Goal: Transaction & Acquisition: Purchase product/service

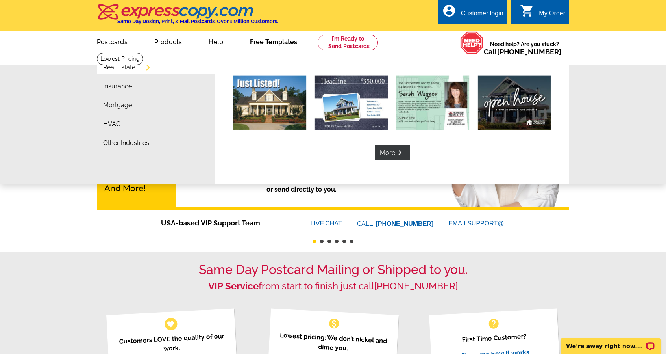
click at [261, 43] on link "Free Templates" at bounding box center [274, 41] width 72 height 19
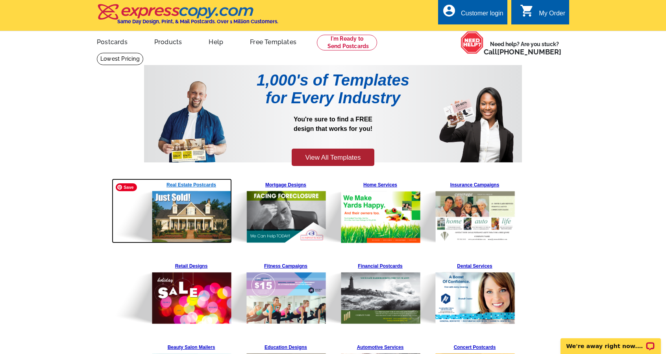
click at [196, 206] on img at bounding box center [172, 210] width 120 height 65
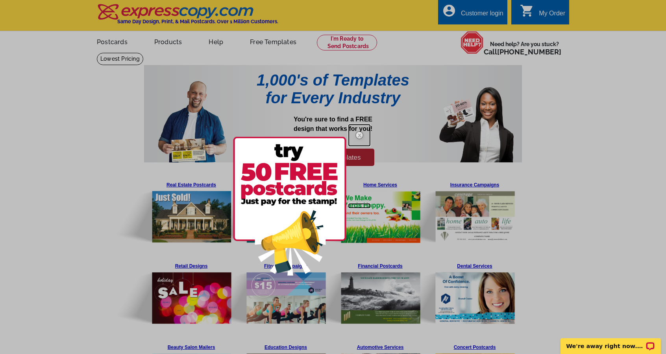
click at [358, 136] on img at bounding box center [359, 135] width 23 height 23
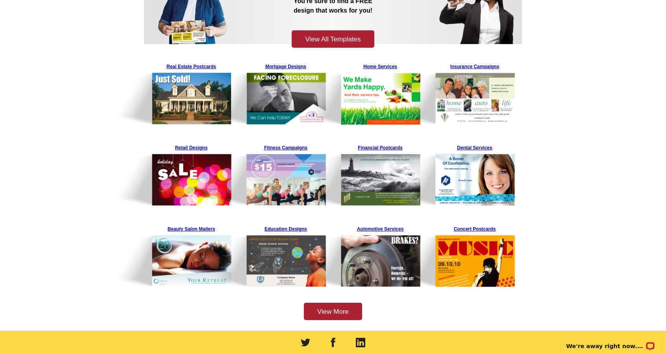
scroll to position [119, 0]
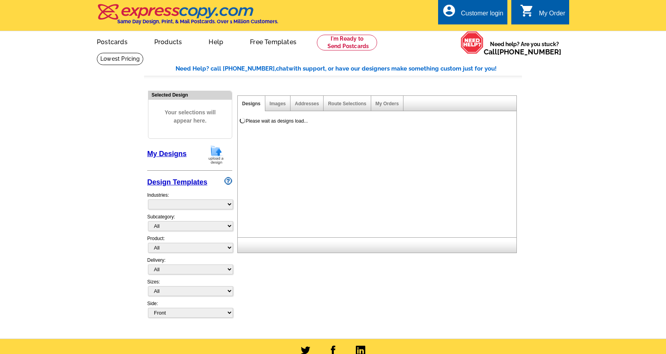
select select "785"
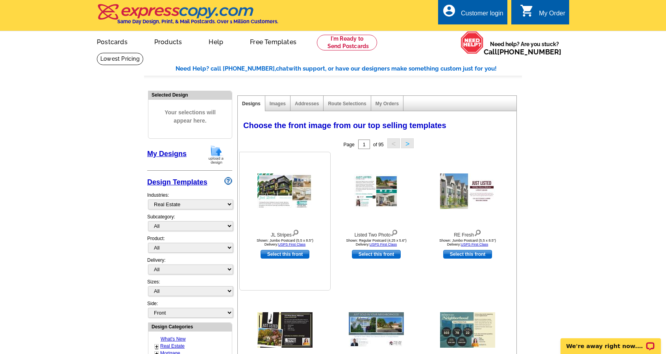
click at [283, 188] on img at bounding box center [285, 190] width 55 height 35
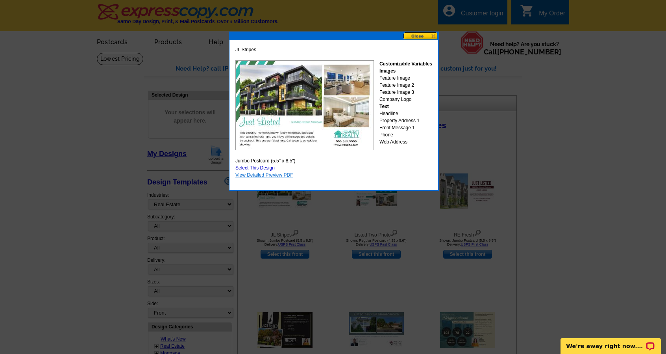
click at [269, 174] on link "View Detailed Preview PDF" at bounding box center [265, 175] width 58 height 6
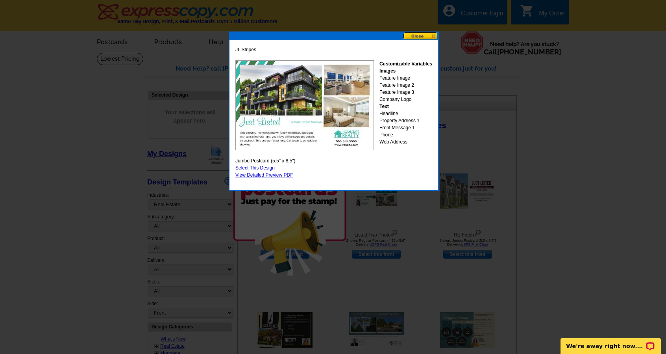
click at [535, 138] on div at bounding box center [333, 177] width 666 height 354
click at [423, 35] on button at bounding box center [421, 35] width 35 height 7
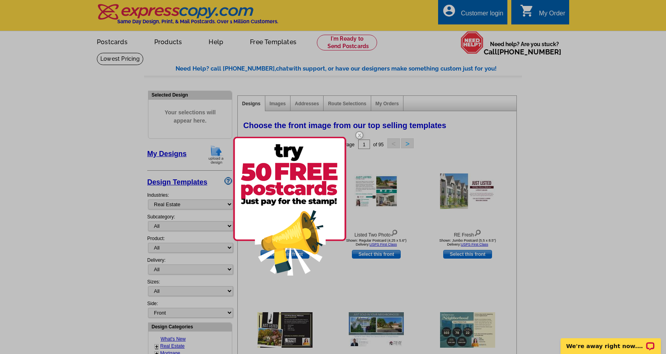
click at [358, 136] on img at bounding box center [359, 135] width 23 height 23
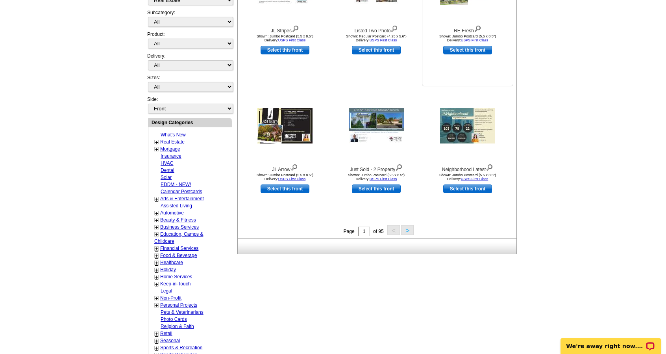
scroll to position [177, 0]
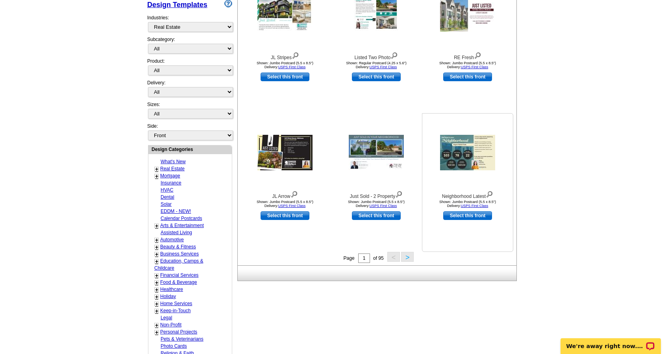
click at [449, 163] on img at bounding box center [467, 152] width 55 height 35
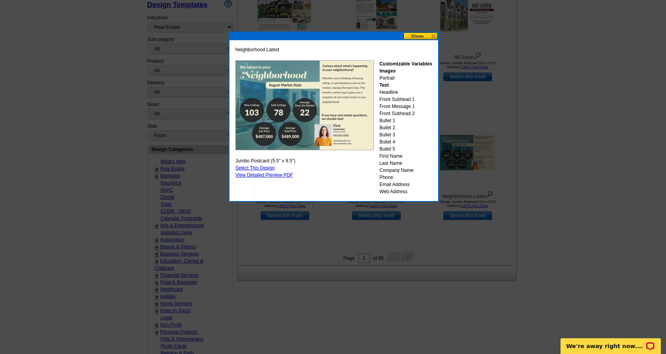
click at [429, 33] on button at bounding box center [421, 35] width 35 height 7
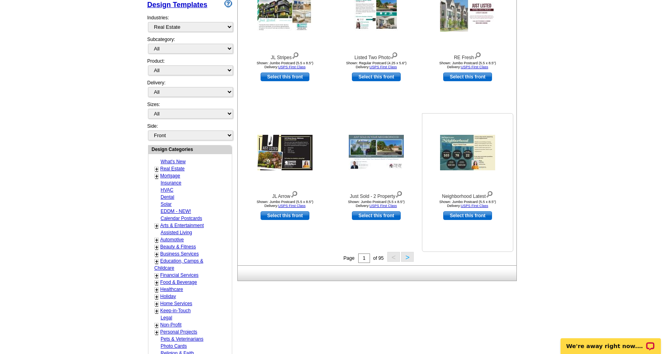
click at [452, 218] on link "Select this front" at bounding box center [468, 215] width 49 height 9
select select "2"
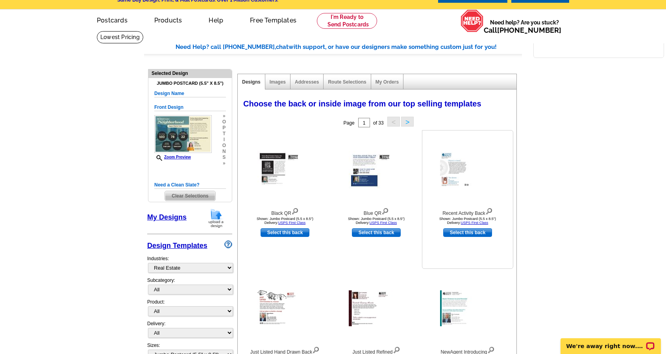
scroll to position [24, 0]
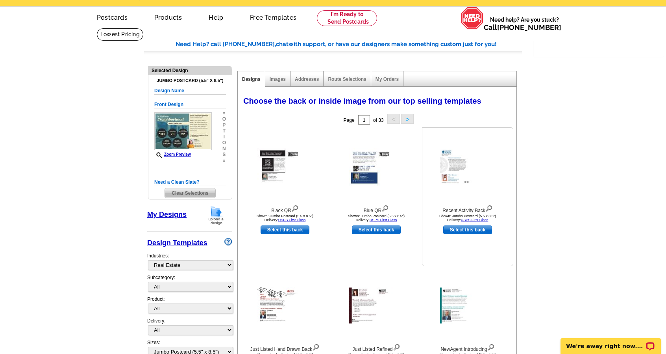
click at [451, 176] on img at bounding box center [467, 167] width 55 height 36
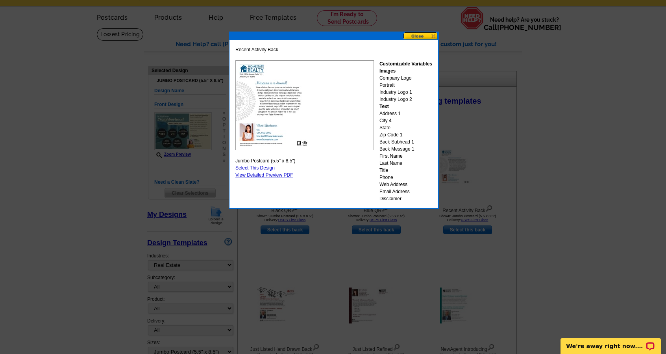
click at [423, 36] on button at bounding box center [421, 35] width 35 height 7
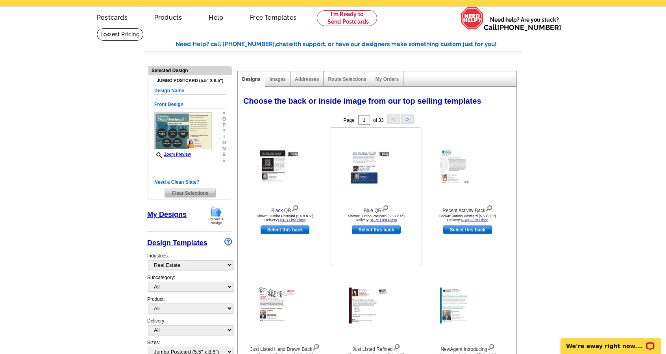
click at [379, 230] on link "Select this back" at bounding box center [376, 229] width 49 height 9
select select "front"
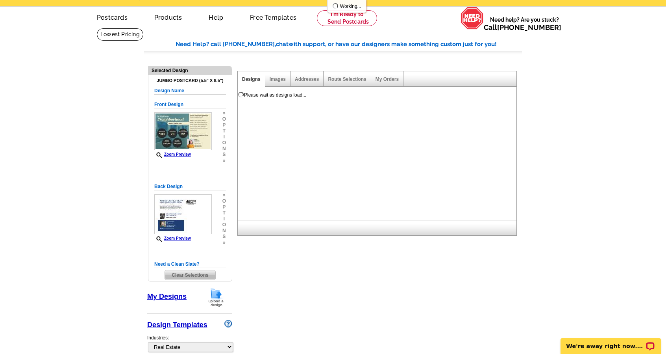
scroll to position [0, 0]
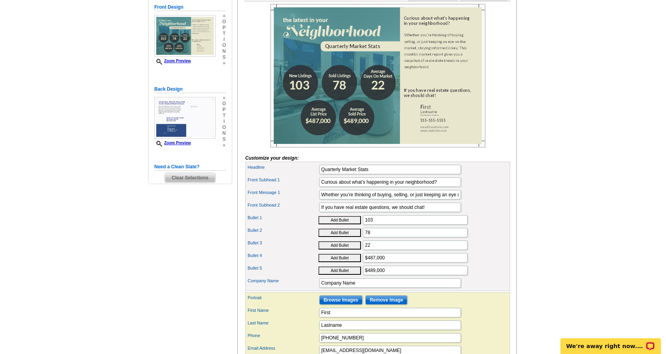
scroll to position [117, 0]
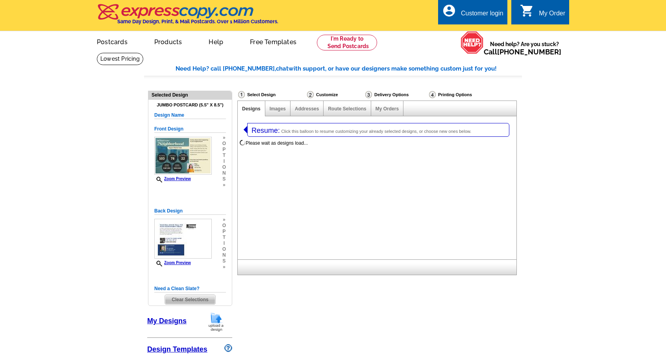
select select
select select "2"
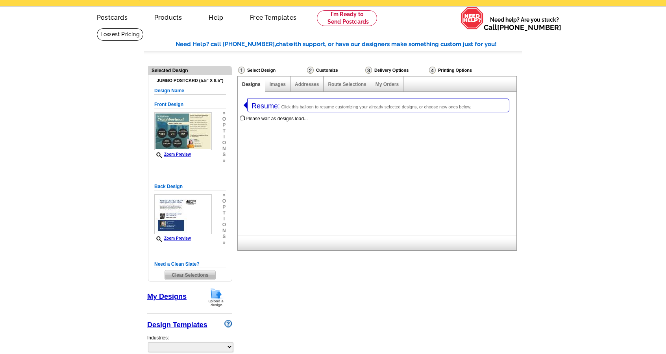
select select "785"
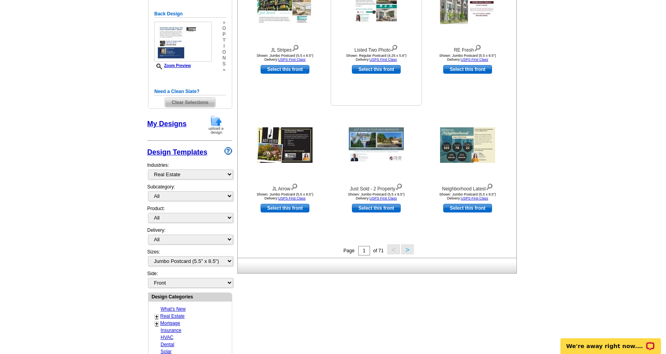
scroll to position [207, 0]
click at [406, 250] on button ">" at bounding box center [407, 249] width 13 height 10
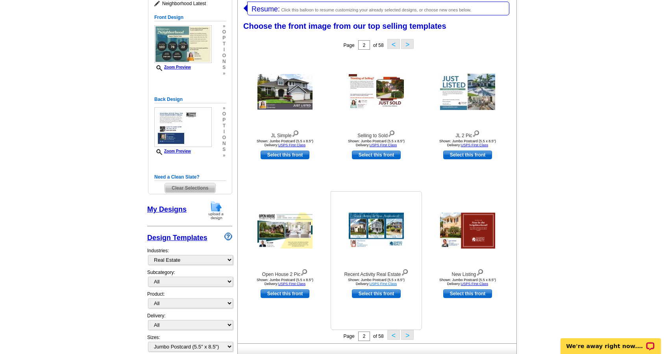
scroll to position [121, 0]
click at [388, 296] on link "Select this front" at bounding box center [376, 294] width 49 height 9
select select "back"
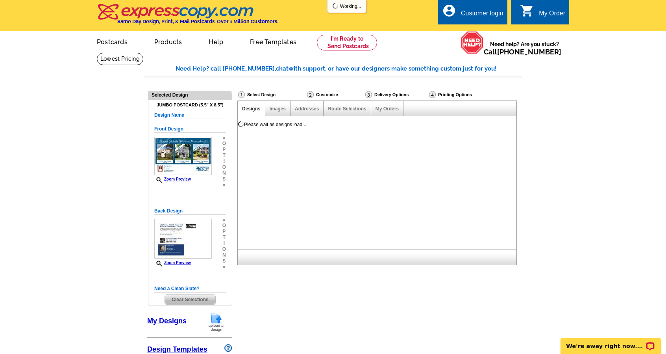
scroll to position [0, 0]
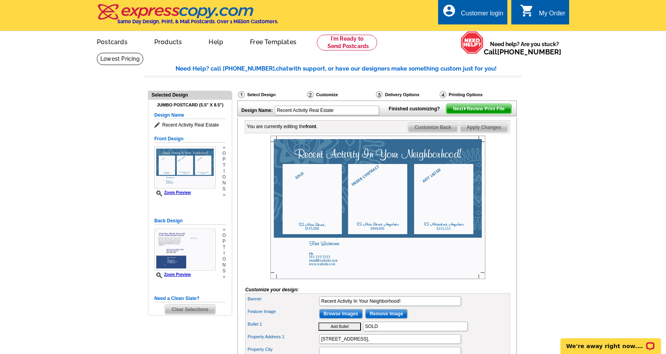
click at [442, 132] on span "Customize Back" at bounding box center [433, 127] width 50 height 9
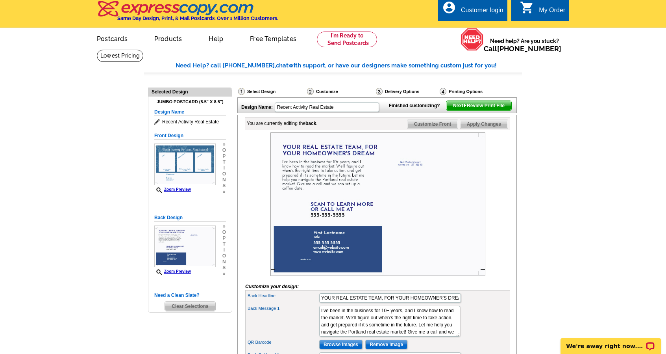
scroll to position [3, 0]
click at [125, 39] on link "Postcards" at bounding box center [111, 38] width 55 height 19
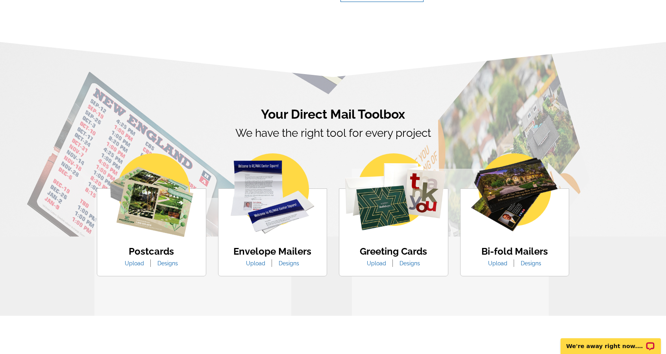
scroll to position [364, 0]
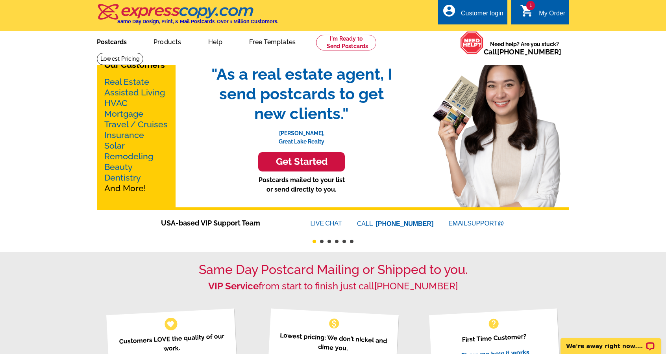
click at [122, 44] on link "Postcards" at bounding box center [111, 41] width 55 height 19
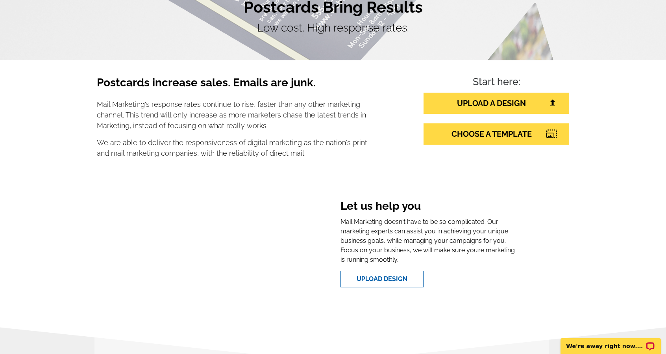
scroll to position [79, 0]
click at [470, 110] on link "UPLOAD A DESIGN" at bounding box center [497, 102] width 146 height 21
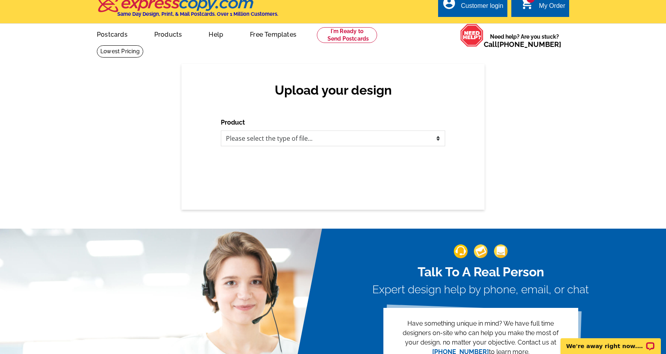
scroll to position [5, 0]
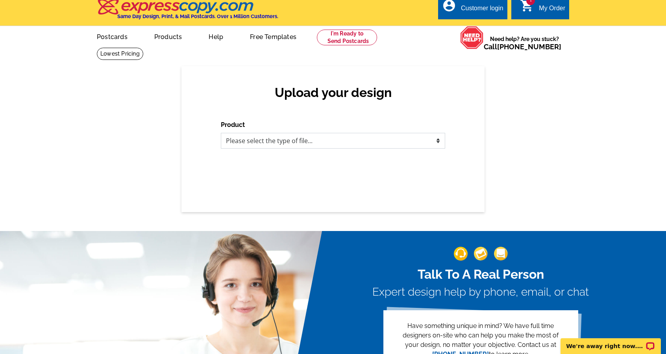
click at [405, 143] on select "Please select the type of file... Postcards Business Cards Letters and flyers G…" at bounding box center [333, 141] width 225 height 16
select select "1"
click at [221, 133] on select "Please select the type of file... Postcards Business Cards Letters and flyers G…" at bounding box center [333, 141] width 225 height 16
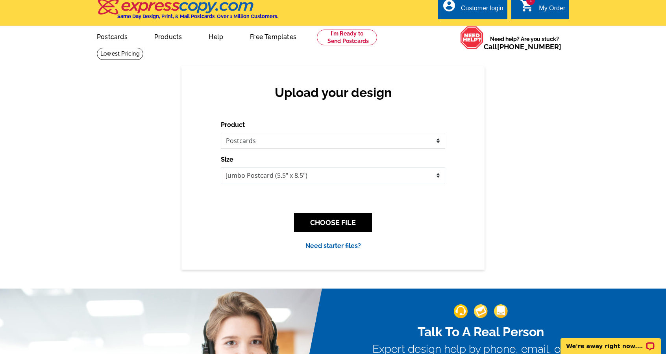
click at [396, 170] on select "Jumbo Postcard (5.5" x 8.5") Regular Postcard (4.25" x 5.6") Panoramic Postcard…" at bounding box center [333, 175] width 225 height 16
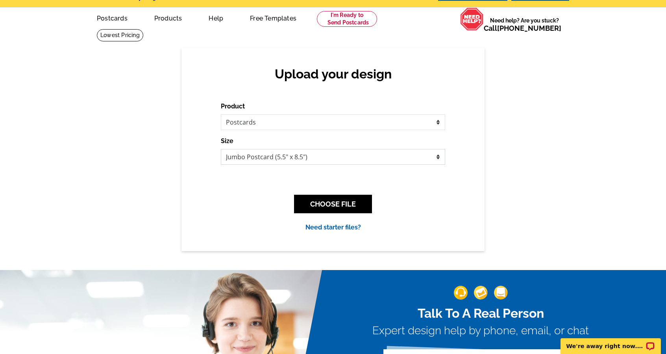
scroll to position [24, 0]
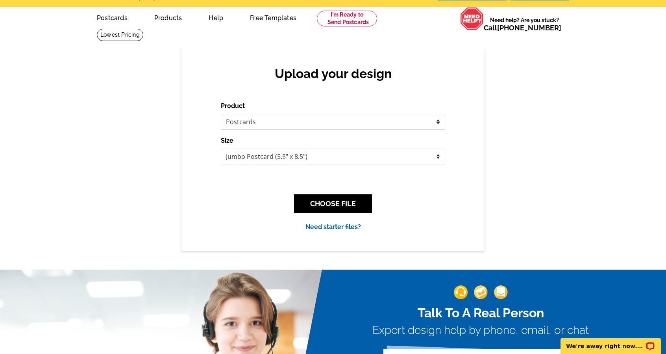
click at [389, 158] on select "Jumbo Postcard (5.5" x 8.5") Regular Postcard (4.25" x 5.6") Panoramic Postcard…" at bounding box center [333, 157] width 225 height 16
click at [395, 158] on select "Jumbo Postcard (5.5" x 8.5") Regular Postcard (4.25" x 5.6") Panoramic Postcard…" at bounding box center [333, 157] width 225 height 16
click at [425, 155] on select "Jumbo Postcard (5.5" x 8.5") Regular Postcard (4.25" x 5.6") Panoramic Postcard…" at bounding box center [333, 157] width 225 height 16
select select "14"
click at [221, 149] on select "Jumbo Postcard (5.5" x 8.5") Regular Postcard (4.25" x 5.6") Panoramic Postcard…" at bounding box center [333, 157] width 225 height 16
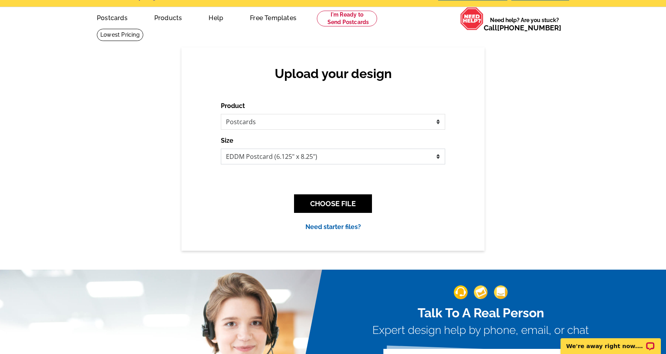
click at [399, 156] on select "Jumbo Postcard (5.5" x 8.5") Regular Postcard (4.25" x 5.6") Panoramic Postcard…" at bounding box center [333, 157] width 225 height 16
click at [336, 150] on select "Jumbo Postcard (5.5" x 8.5") Regular Postcard (4.25" x 5.6") Panoramic Postcard…" at bounding box center [333, 157] width 225 height 16
click at [391, 159] on select "Jumbo Postcard (5.5" x 8.5") Regular Postcard (4.25" x 5.6") Panoramic Postcard…" at bounding box center [333, 157] width 225 height 16
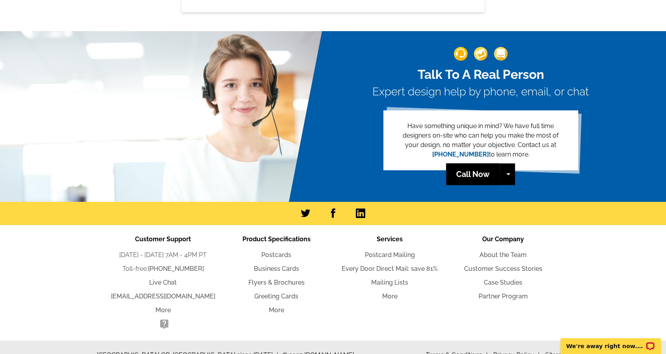
scroll to position [263, 0]
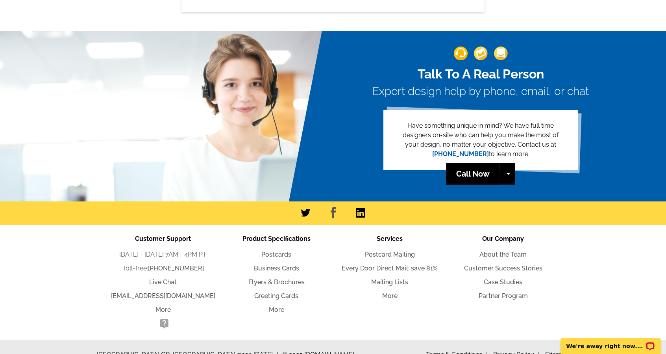
click at [336, 214] on link at bounding box center [333, 212] width 11 height 12
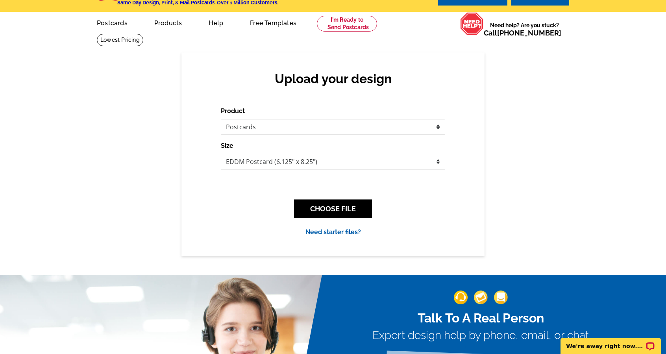
scroll to position [0, 0]
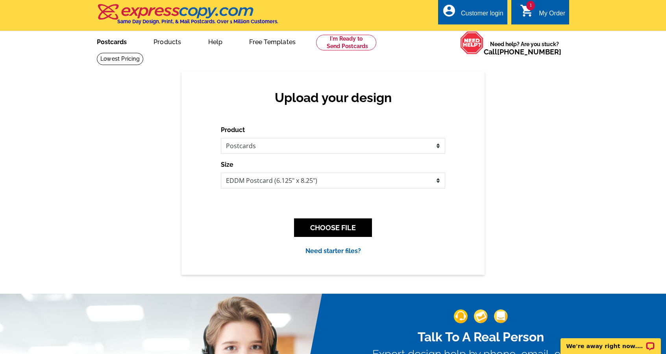
click at [122, 39] on link "Postcards" at bounding box center [111, 41] width 55 height 19
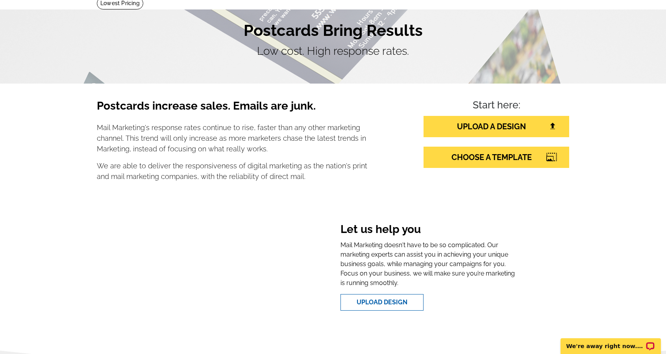
scroll to position [52, 0]
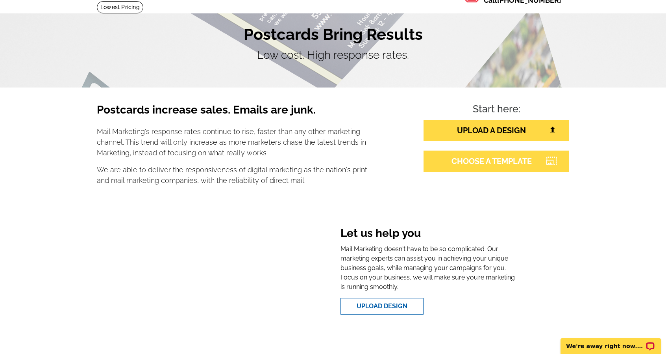
click at [533, 159] on link "CHOOSE A TEMPLATE" at bounding box center [497, 160] width 146 height 21
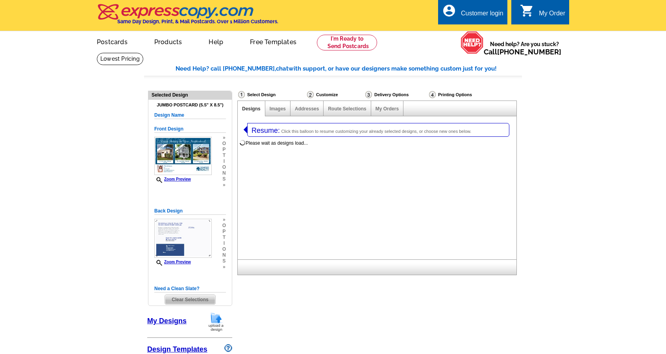
select select "1"
select select "2"
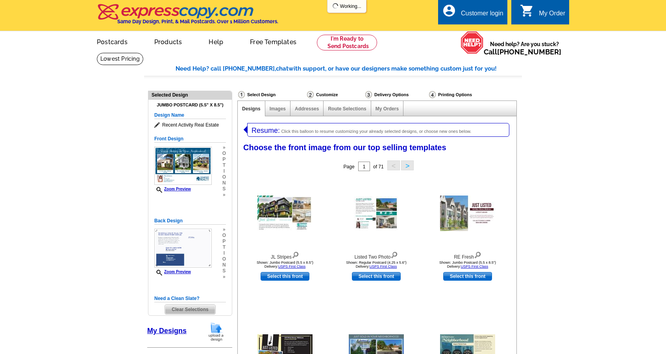
select select "785"
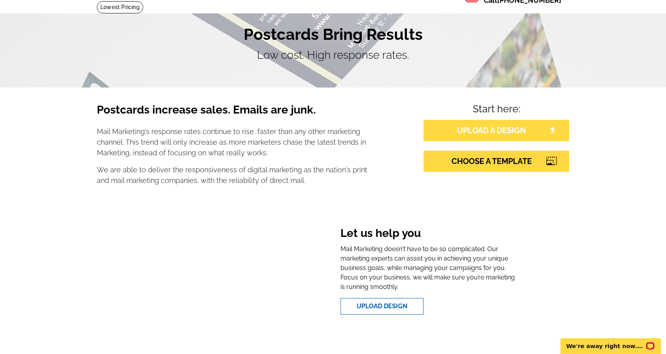
click at [448, 135] on link "UPLOAD A DESIGN" at bounding box center [497, 130] width 146 height 21
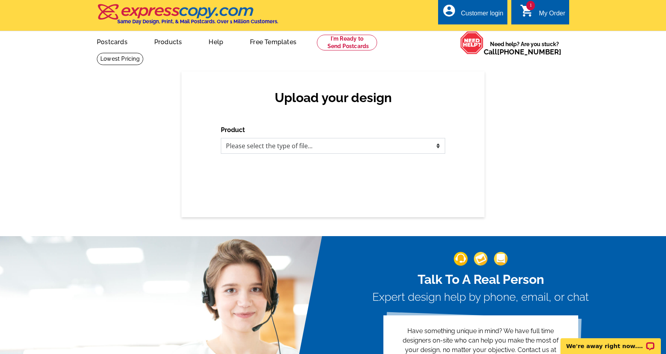
click at [415, 143] on select "Please select the type of file... Postcards Business Cards Letters and flyers G…" at bounding box center [333, 146] width 225 height 16
select select "1"
click at [221, 138] on select "Please select the type of file... Postcards Business Cards Letters and flyers G…" at bounding box center [333, 146] width 225 height 16
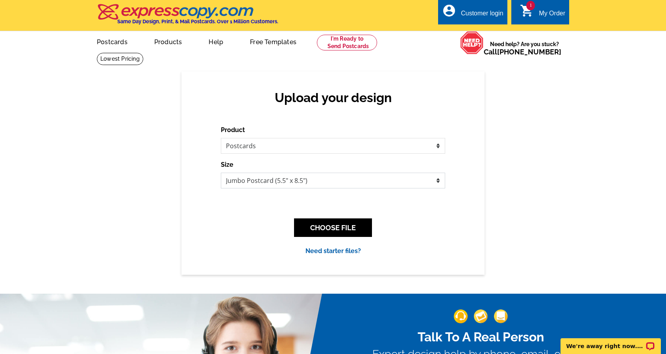
click at [358, 183] on select "Jumbo Postcard (5.5" x 8.5") Regular Postcard (4.25" x 5.6") Panoramic Postcard…" at bounding box center [333, 181] width 225 height 16
click at [381, 195] on div "Product Please select the type of file... Postcards Business Cards Letters and …" at bounding box center [333, 190] width 225 height 130
click at [370, 178] on select "Jumbo Postcard (5.5" x 8.5") Regular Postcard (4.25" x 5.6") Panoramic Postcard…" at bounding box center [333, 181] width 225 height 16
select select "1"
click at [221, 173] on select "Jumbo Postcard (5.5" x 8.5") Regular Postcard (4.25" x 5.6") Panoramic Postcard…" at bounding box center [333, 181] width 225 height 16
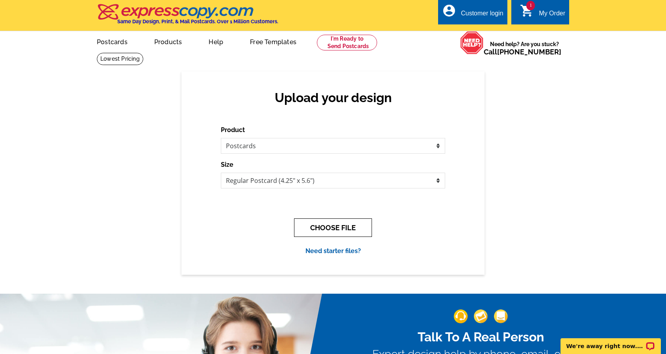
click at [362, 223] on button "CHOOSE FILE" at bounding box center [333, 227] width 78 height 19
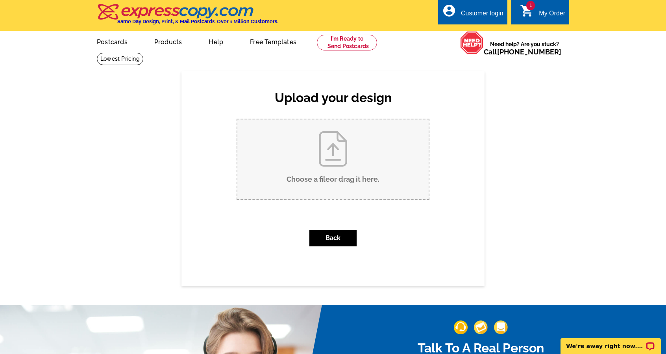
click at [358, 187] on input "Choose a file or drag it here ." at bounding box center [333, 159] width 191 height 80
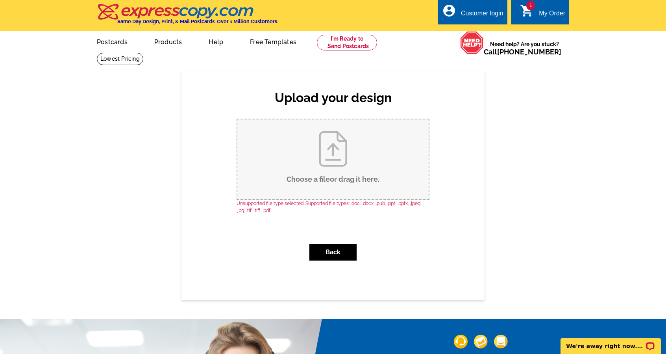
click at [343, 152] on input "Choose a file or drag it here ." at bounding box center [333, 159] width 191 height 80
type input "C:\fakepath\Untitled design.jpg"
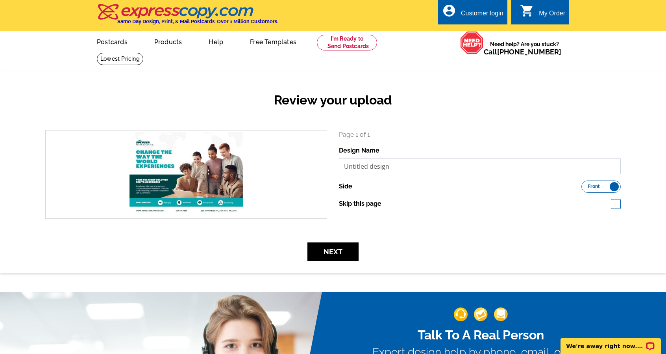
click at [415, 171] on input "Untitled design" at bounding box center [480, 166] width 282 height 16
click at [347, 252] on button "Next" at bounding box center [333, 251] width 51 height 19
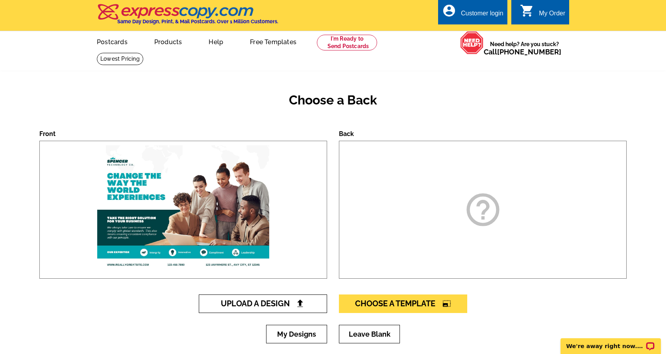
click at [308, 303] on link "Upload A Design" at bounding box center [263, 303] width 128 height 19
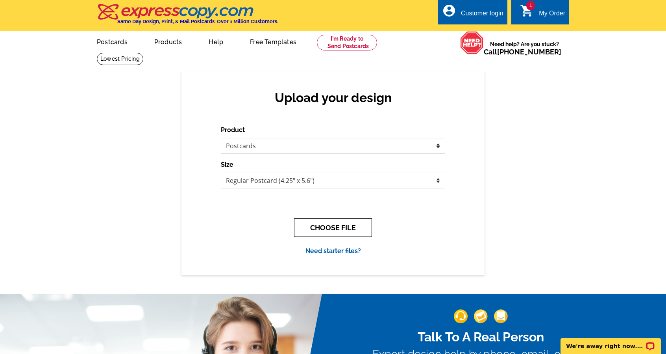
click at [330, 227] on button "CHOOSE FILE" at bounding box center [333, 227] width 78 height 19
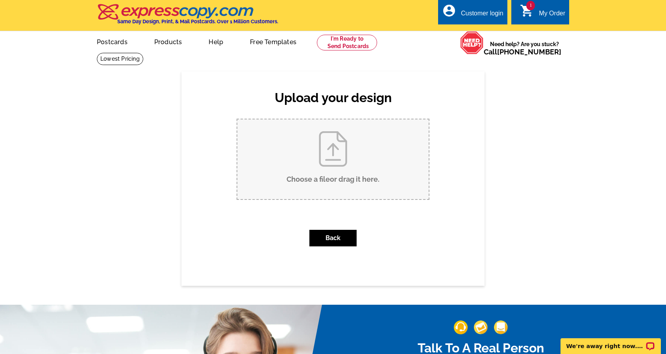
click at [345, 174] on input "Choose a file or drag it here ." at bounding box center [333, 159] width 191 height 80
type input "C:\fakepath\Untitled design (1).jpg"
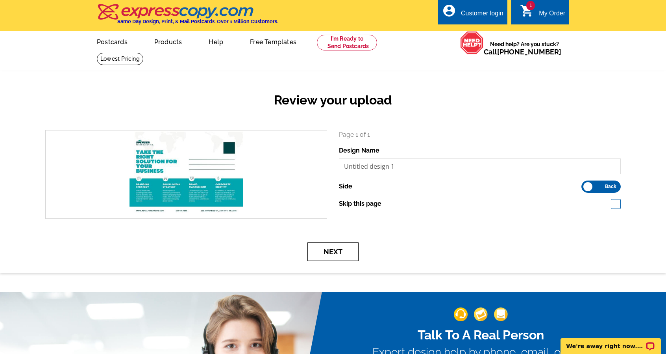
click at [340, 248] on button "Next" at bounding box center [333, 251] width 51 height 19
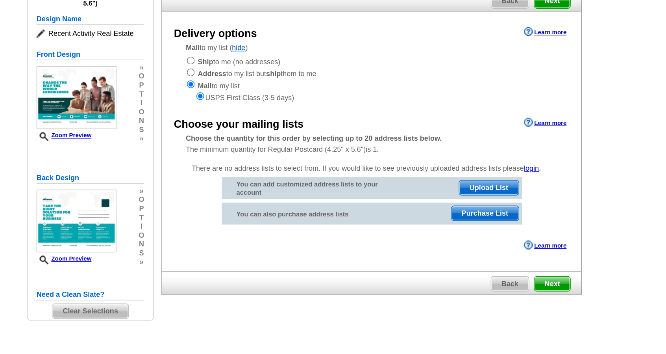
click at [488, 265] on span "Next" at bounding box center [498, 266] width 24 height 9
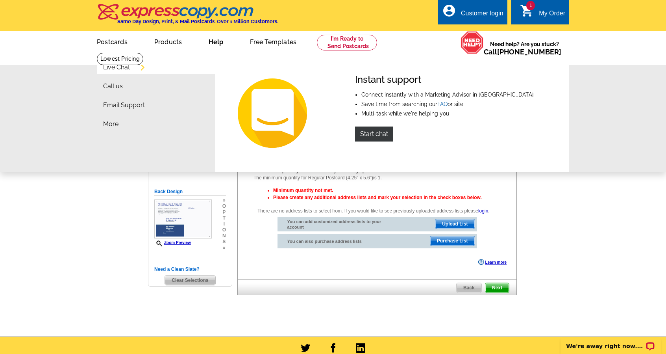
click at [206, 45] on link "Help" at bounding box center [216, 41] width 40 height 19
click at [204, 44] on link "Help" at bounding box center [216, 41] width 40 height 19
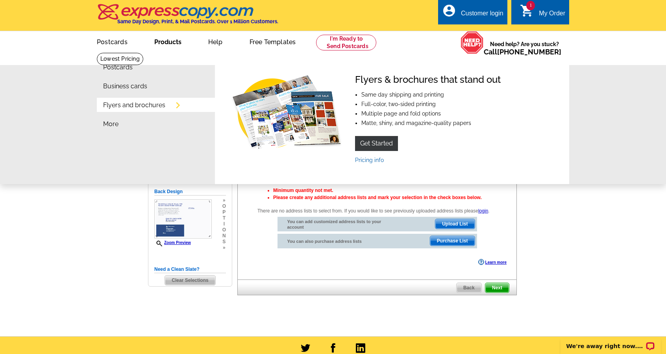
click at [166, 48] on link "Products" at bounding box center [168, 41] width 52 height 19
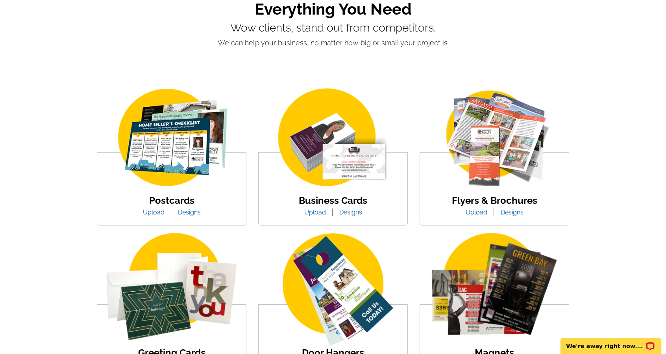
click at [190, 212] on link "Designs" at bounding box center [189, 211] width 35 height 7
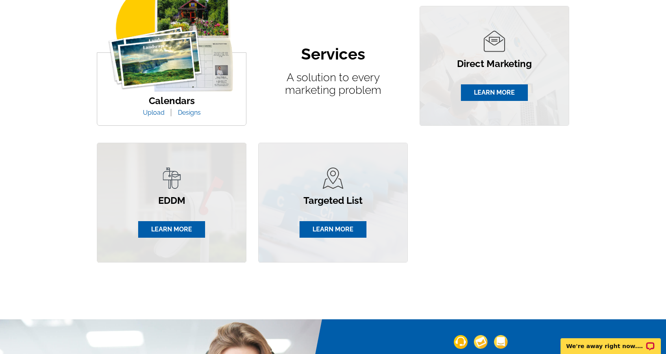
scroll to position [476, 0]
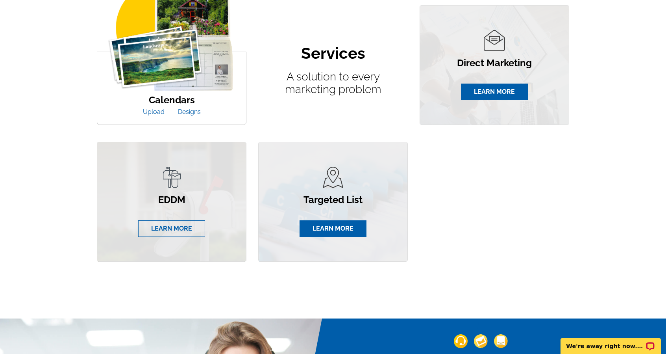
click at [194, 223] on link "LEARN MORE" at bounding box center [171, 228] width 67 height 17
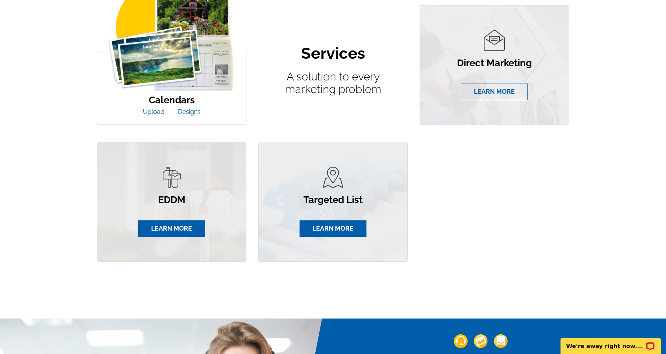
click at [472, 91] on link "LEARN MORE" at bounding box center [494, 92] width 67 height 17
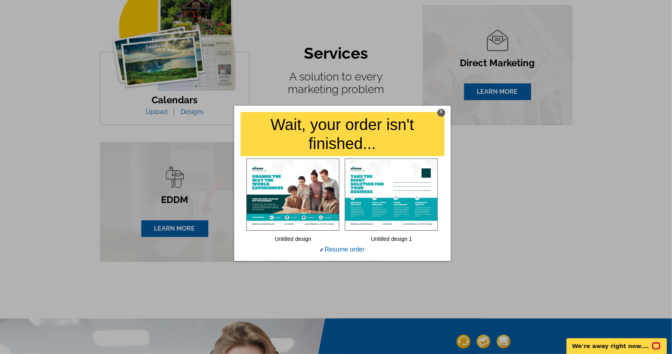
click at [442, 113] on div "X" at bounding box center [442, 113] width 8 height 8
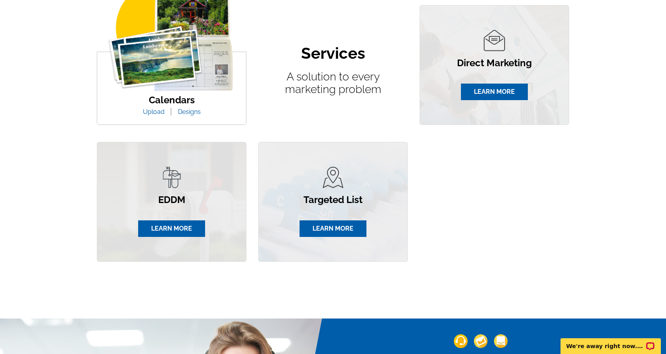
scroll to position [0, 0]
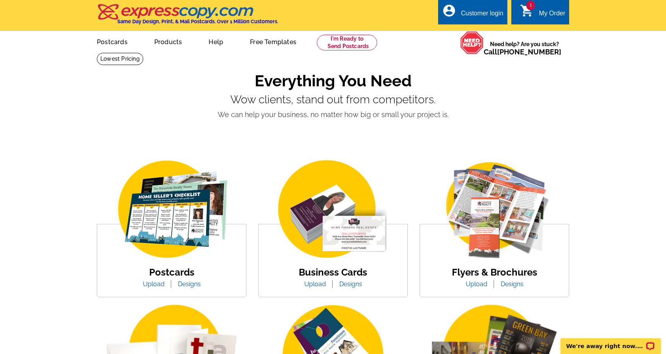
click at [158, 16] on img at bounding box center [176, 12] width 158 height 17
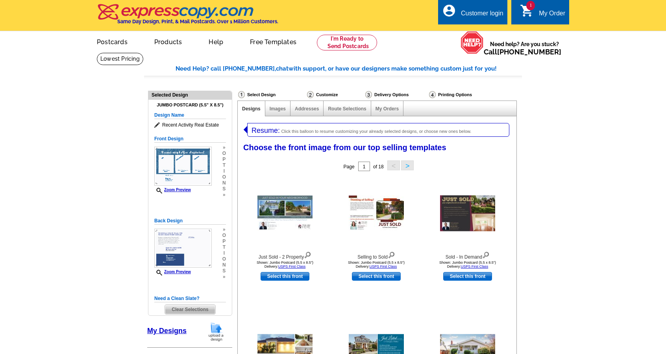
select select "971"
select select "1"
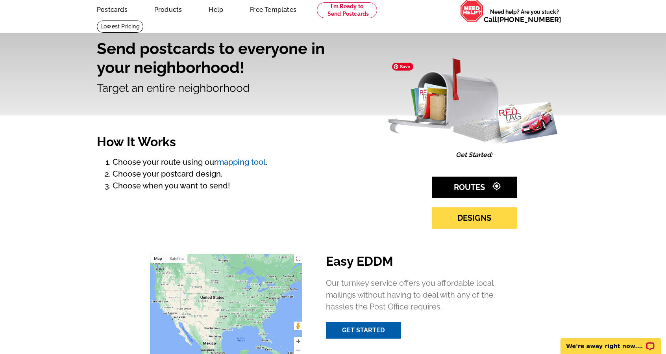
scroll to position [65, 0]
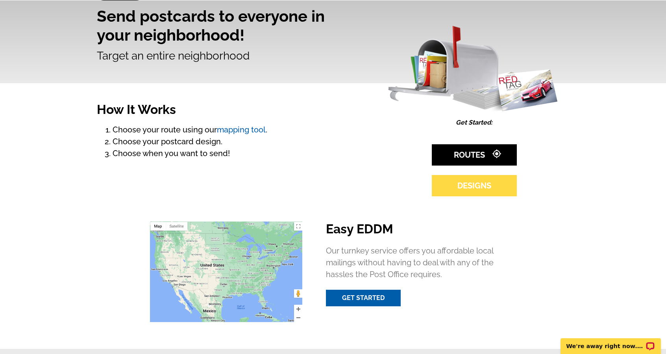
click at [501, 187] on link "DESIGNS" at bounding box center [474, 185] width 85 height 21
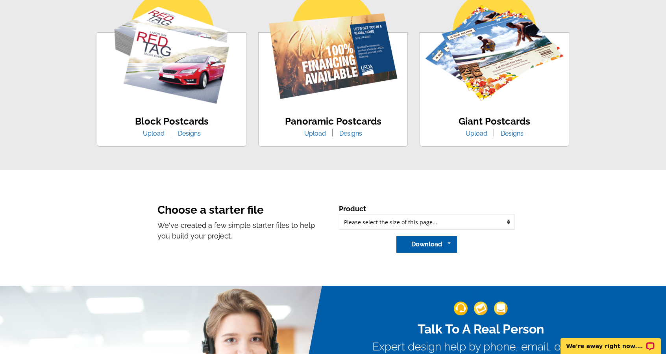
scroll to position [503, 0]
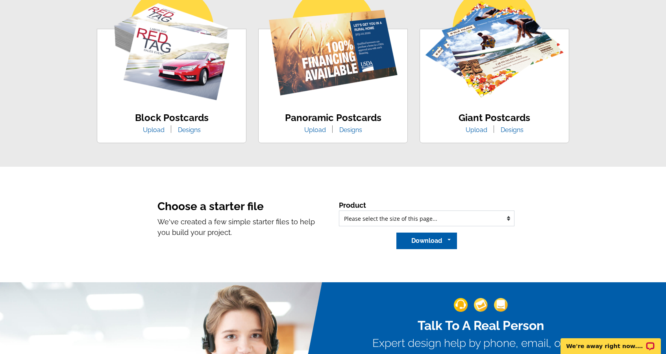
click at [488, 213] on select "Please select the type of file... Regular Postcard (4.25" x 5.6") Jumbo Postcar…" at bounding box center [427, 218] width 176 height 16
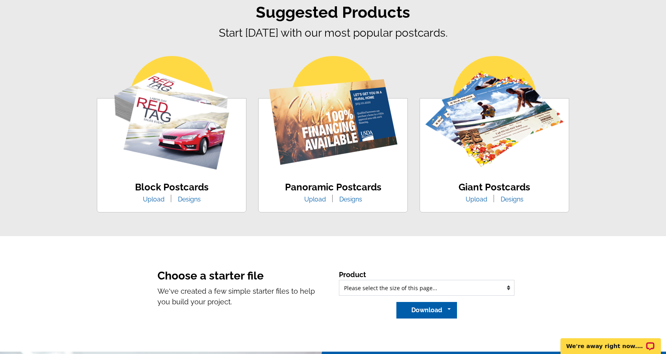
scroll to position [434, 0]
click at [486, 281] on select "Please select the type of file... Regular Postcard (4.25" x 5.6") Jumbo Postcar…" at bounding box center [427, 288] width 176 height 16
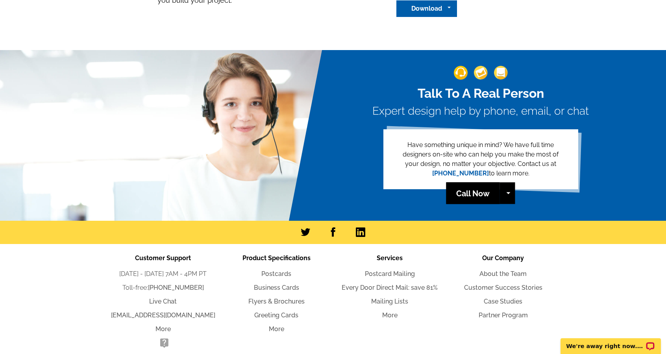
scroll to position [740, 0]
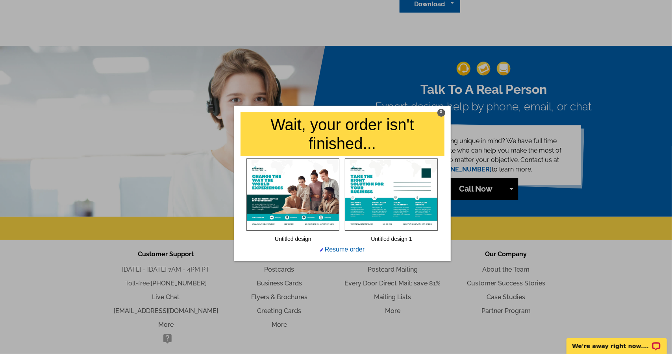
click at [441, 111] on div "X" at bounding box center [442, 113] width 8 height 8
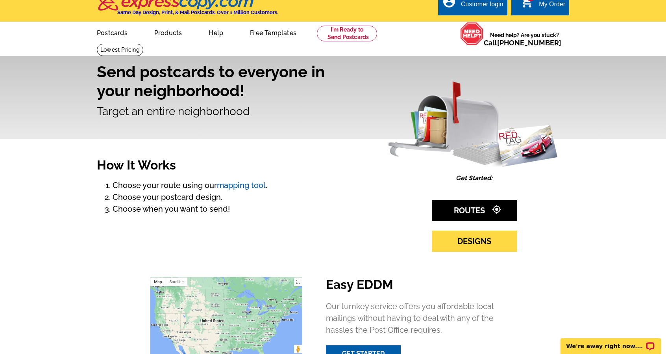
scroll to position [0, 0]
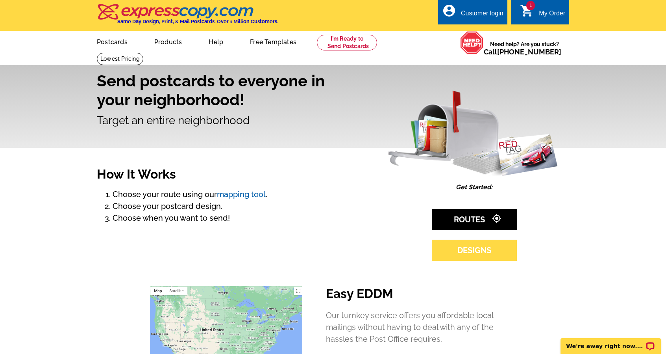
click at [490, 252] on link "DESIGNS" at bounding box center [474, 249] width 85 height 21
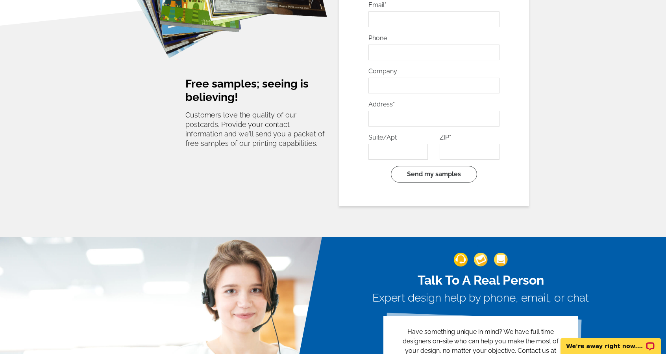
scroll to position [1672, 0]
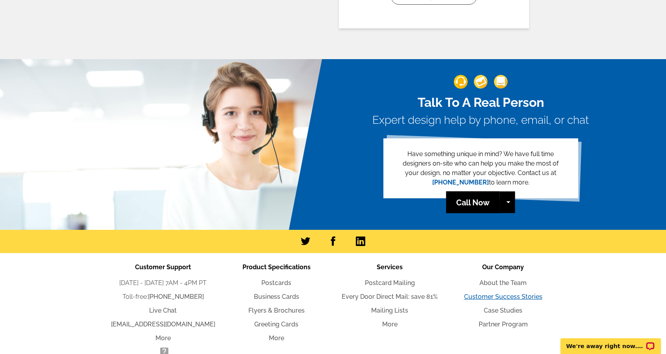
click at [525, 297] on link "Customer Success Stories" at bounding box center [503, 296] width 78 height 7
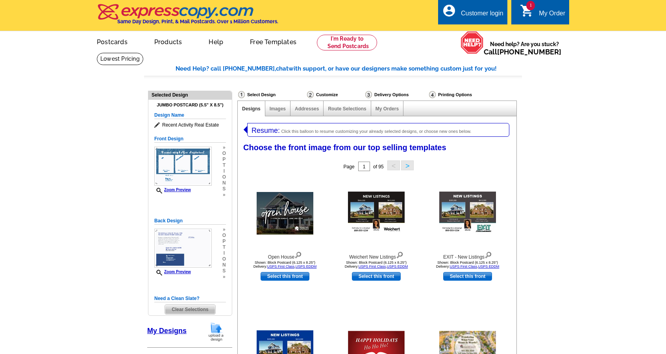
select select "971"
select select "1"
select select "4"
select select "2"
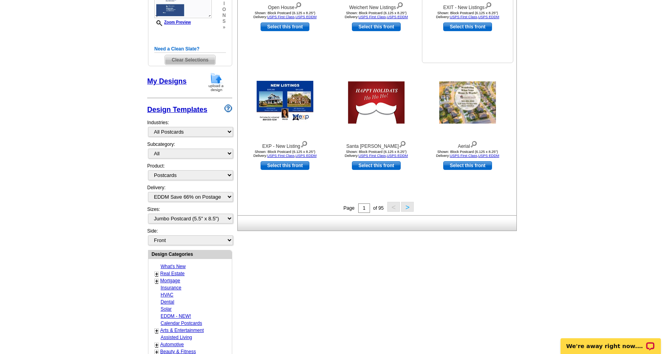
scroll to position [250, 0]
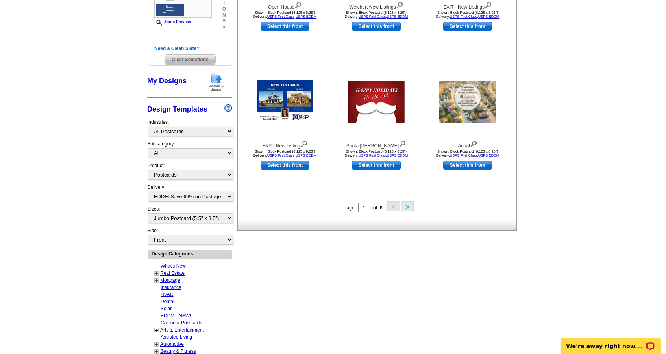
click at [221, 191] on select "All First Class Mail Shipped to Me EDDM Save 66% on Postage" at bounding box center [190, 196] width 85 height 10
click at [221, 192] on select "All First Class Mail Shipped to Me EDDM Save 66% on Postage" at bounding box center [190, 196] width 85 height 10
click at [222, 215] on select "All Jumbo Postcard (5.5" x 8.5") Regular Postcard (4.25" x 5.6") Panoramic Post…" at bounding box center [190, 218] width 85 height 10
click at [247, 260] on div "Need Help? call 800-260-5887, chat with support, or have our designers make som…" at bounding box center [333, 186] width 378 height 744
click at [182, 239] on select "Front Back" at bounding box center [190, 240] width 85 height 10
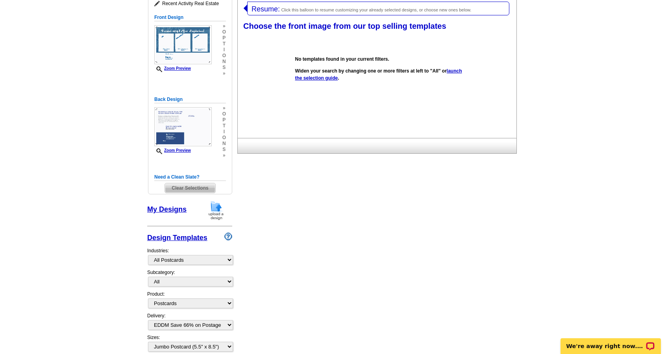
scroll to position [199, 0]
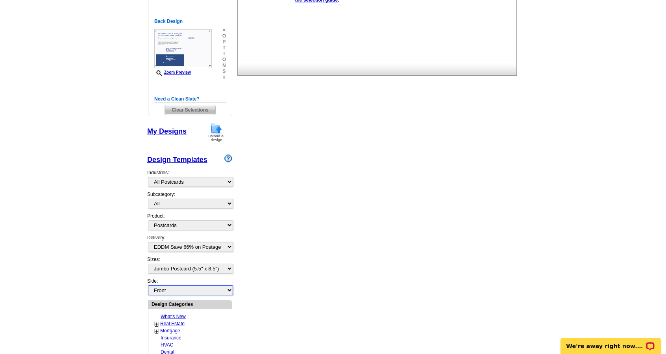
click at [185, 287] on select "Front Back" at bounding box center [190, 290] width 85 height 10
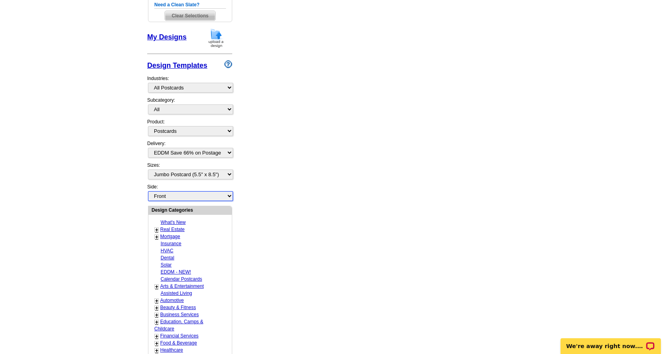
scroll to position [297, 0]
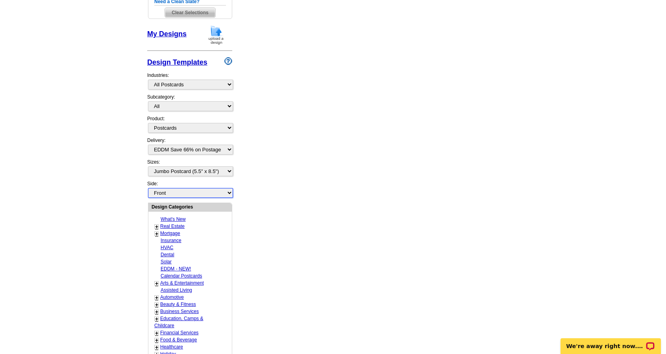
click at [205, 189] on select "Front Back" at bounding box center [190, 193] width 85 height 10
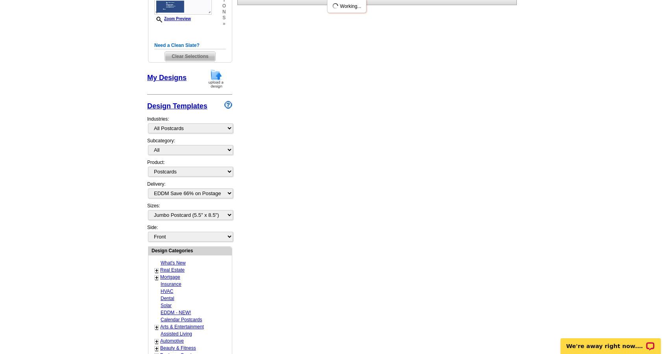
click at [205, 207] on div "My Designs Design Templates Industries: What's New Real Estate Mortgage Insuran…" at bounding box center [189, 156] width 85 height 174
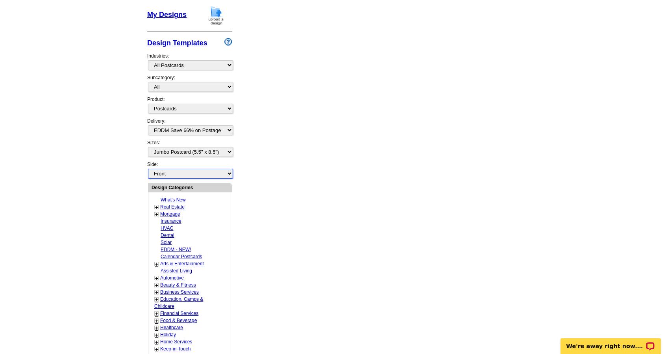
click at [181, 170] on select "Front Back" at bounding box center [190, 174] width 85 height 10
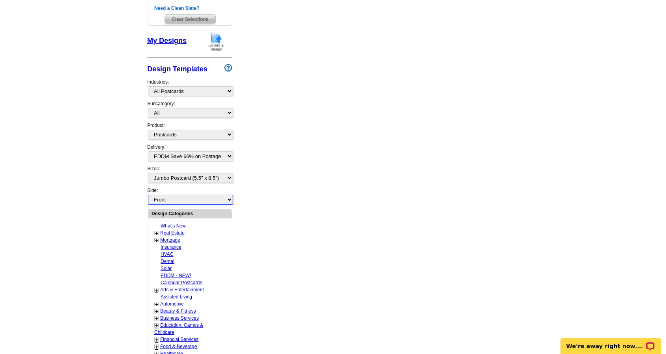
scroll to position [291, 0]
click at [209, 198] on select "Front Back" at bounding box center [190, 199] width 85 height 10
select select "front"
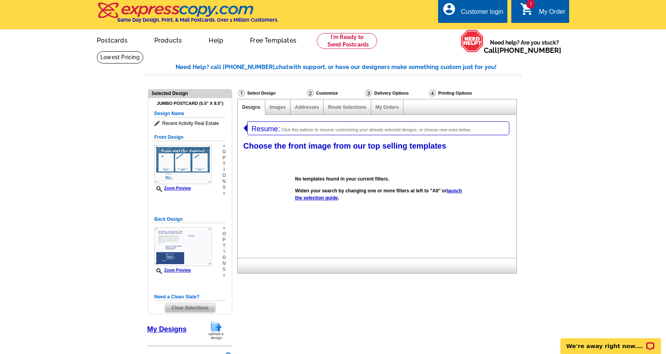
scroll to position [1, 0]
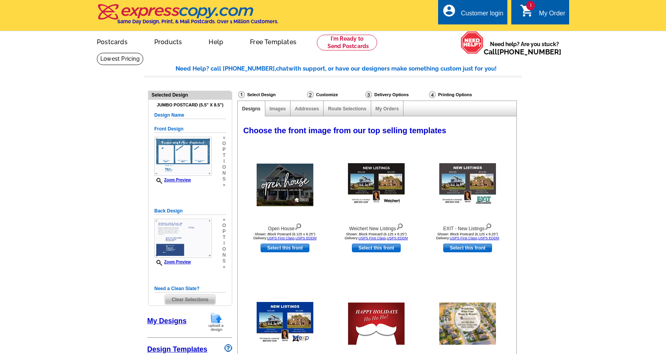
select select "1"
select select "4"
select select "2"
select select "971"
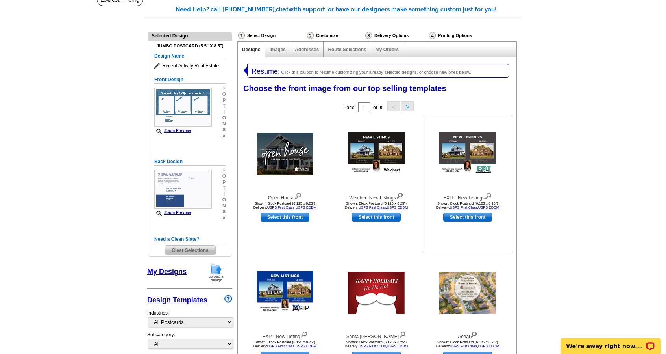
click at [471, 219] on link "Select this front" at bounding box center [468, 217] width 49 height 9
select select "14"
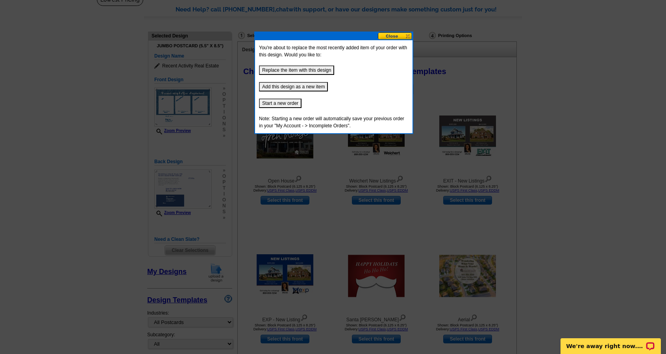
click at [325, 85] on button "Add this design as a new item" at bounding box center [293, 86] width 69 height 9
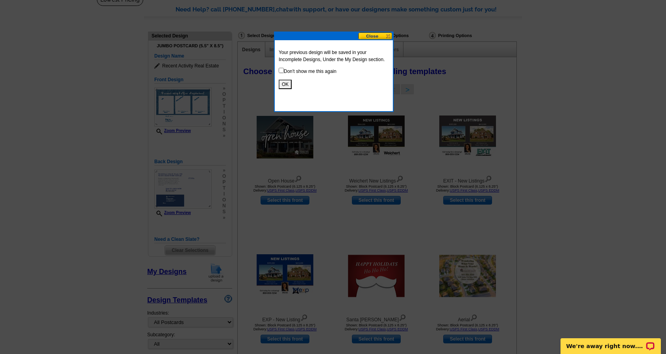
click at [289, 85] on button "OK" at bounding box center [285, 84] width 13 height 9
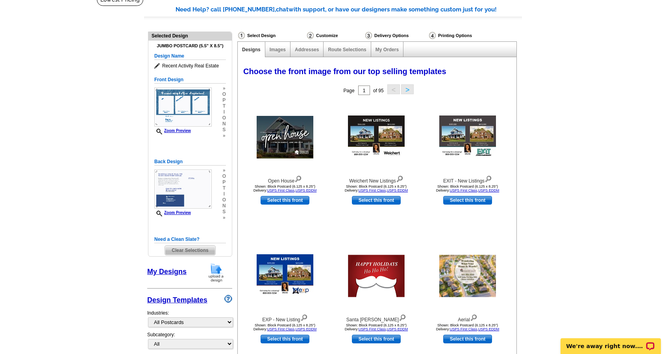
select select "back"
click at [453, 151] on div "Resume: Click this balloon to resume customizing your already selected designs,…" at bounding box center [378, 222] width 280 height 331
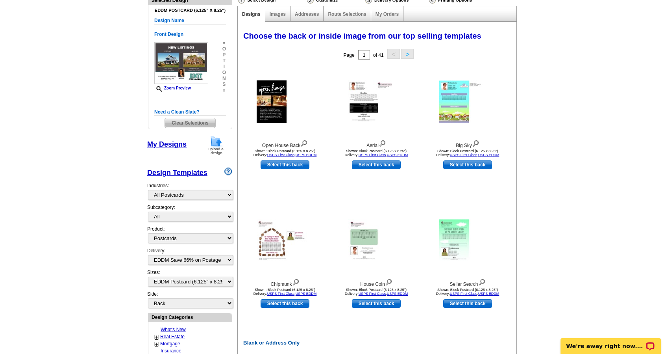
scroll to position [78, 0]
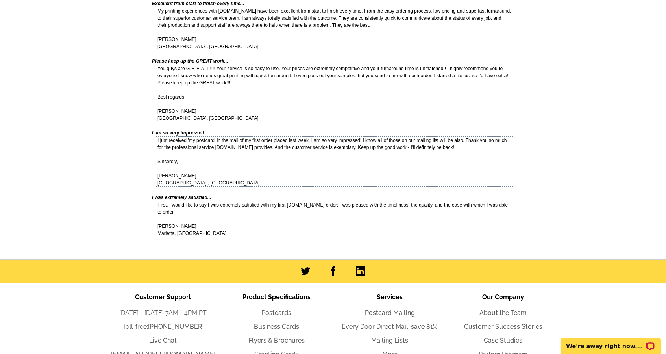
scroll to position [2990, 0]
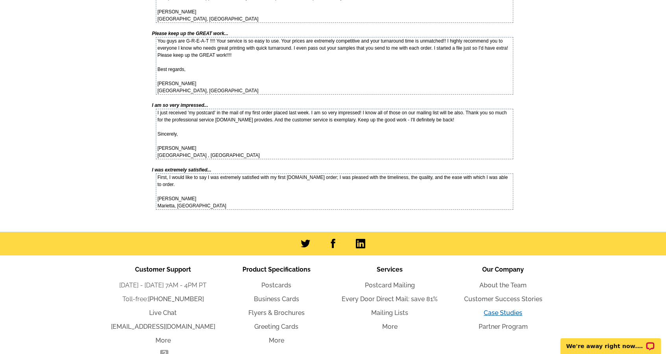
click at [520, 309] on link "Case Studies" at bounding box center [503, 312] width 39 height 7
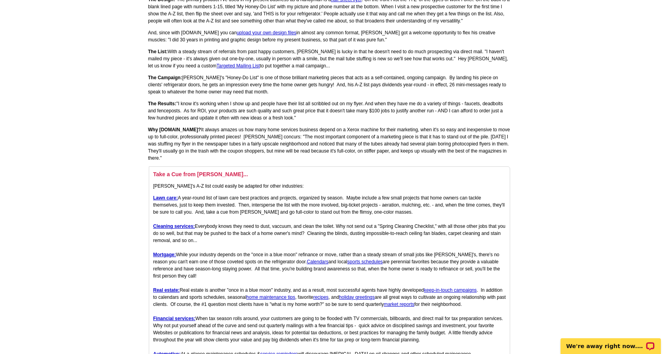
scroll to position [474, 0]
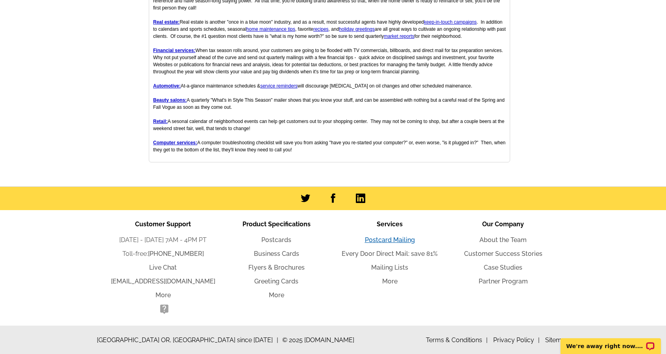
click at [384, 238] on link "Postcard Mailing" at bounding box center [390, 239] width 50 height 7
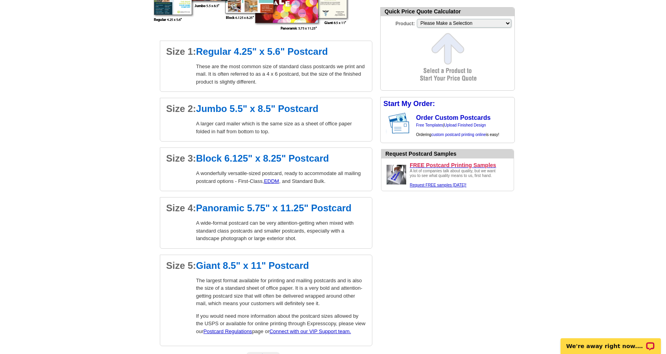
scroll to position [627, 0]
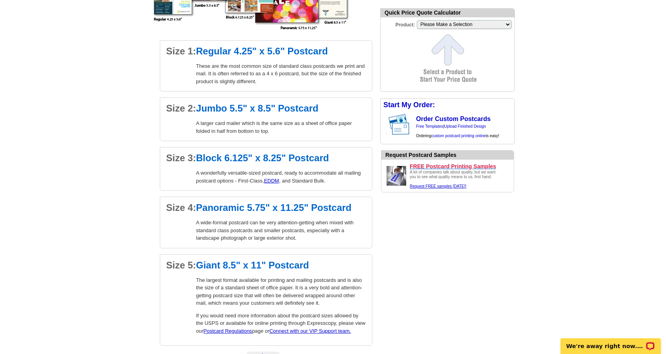
click at [488, 166] on h3 "FREE Postcard Printing Samples" at bounding box center [460, 166] width 101 height 7
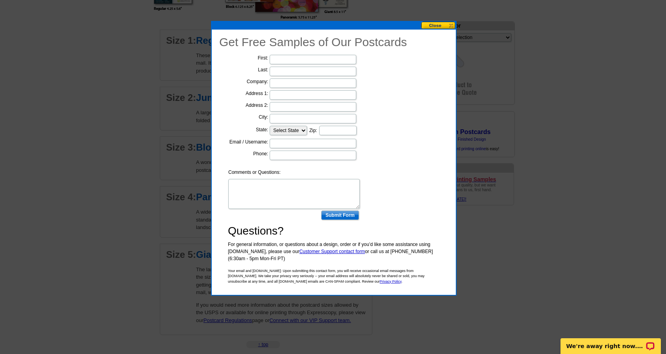
scroll to position [639, 0]
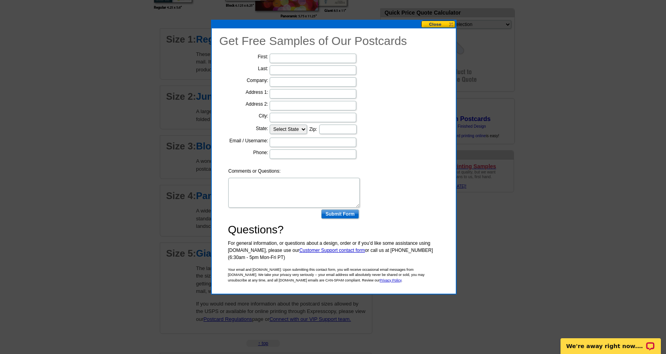
click at [442, 26] on button at bounding box center [438, 23] width 35 height 7
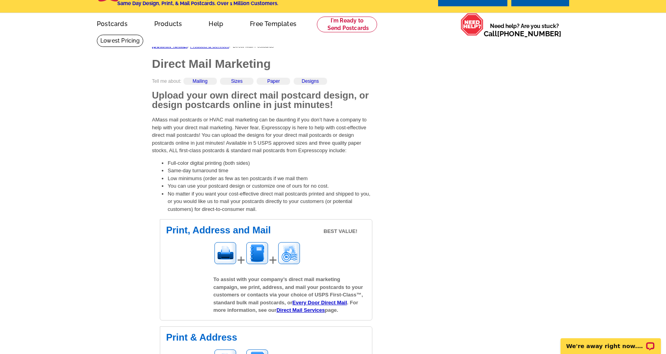
scroll to position [0, 0]
